Goal: Task Accomplishment & Management: Use online tool/utility

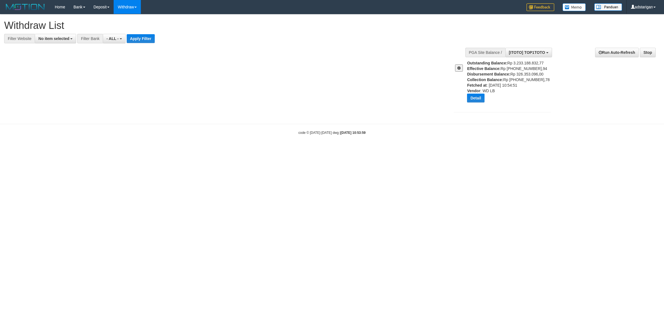
select select
click at [474, 99] on button "Detail" at bounding box center [475, 98] width 17 height 9
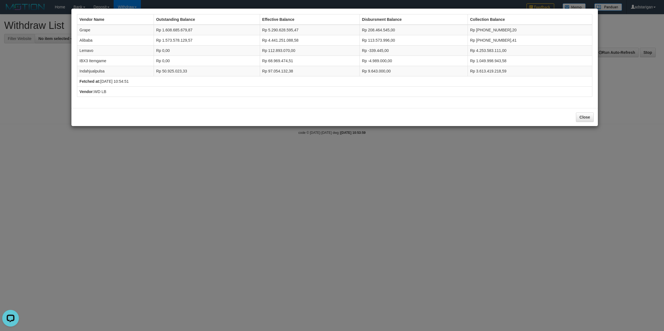
drag, startPoint x: 373, startPoint y: 95, endPoint x: 557, endPoint y: 116, distance: 184.6
click at [373, 96] on td "Vendor: WD LB" at bounding box center [334, 92] width 515 height 10
click at [580, 115] on button "Close" at bounding box center [585, 117] width 18 height 9
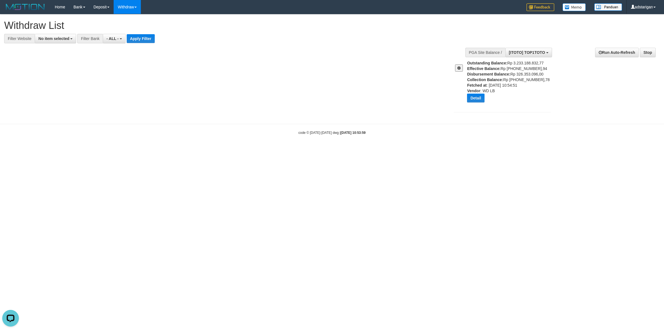
click at [460, 61] on div at bounding box center [459, 65] width 18 height 11
click at [459, 66] on span at bounding box center [459, 68] width 3 height 4
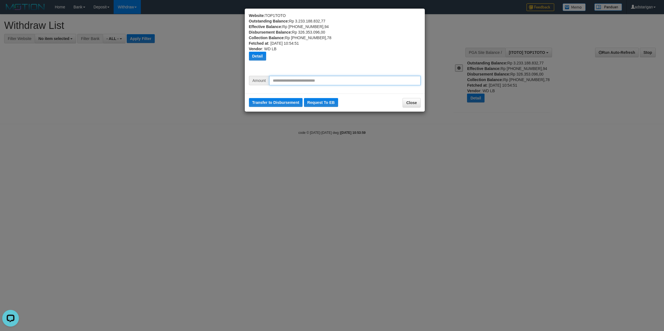
click at [346, 83] on input "text" at bounding box center [344, 80] width 151 height 9
type input "*"
type input "*********"
click at [282, 100] on button "Transfer to Disbursement" at bounding box center [276, 102] width 54 height 9
